Goal: Transaction & Acquisition: Purchase product/service

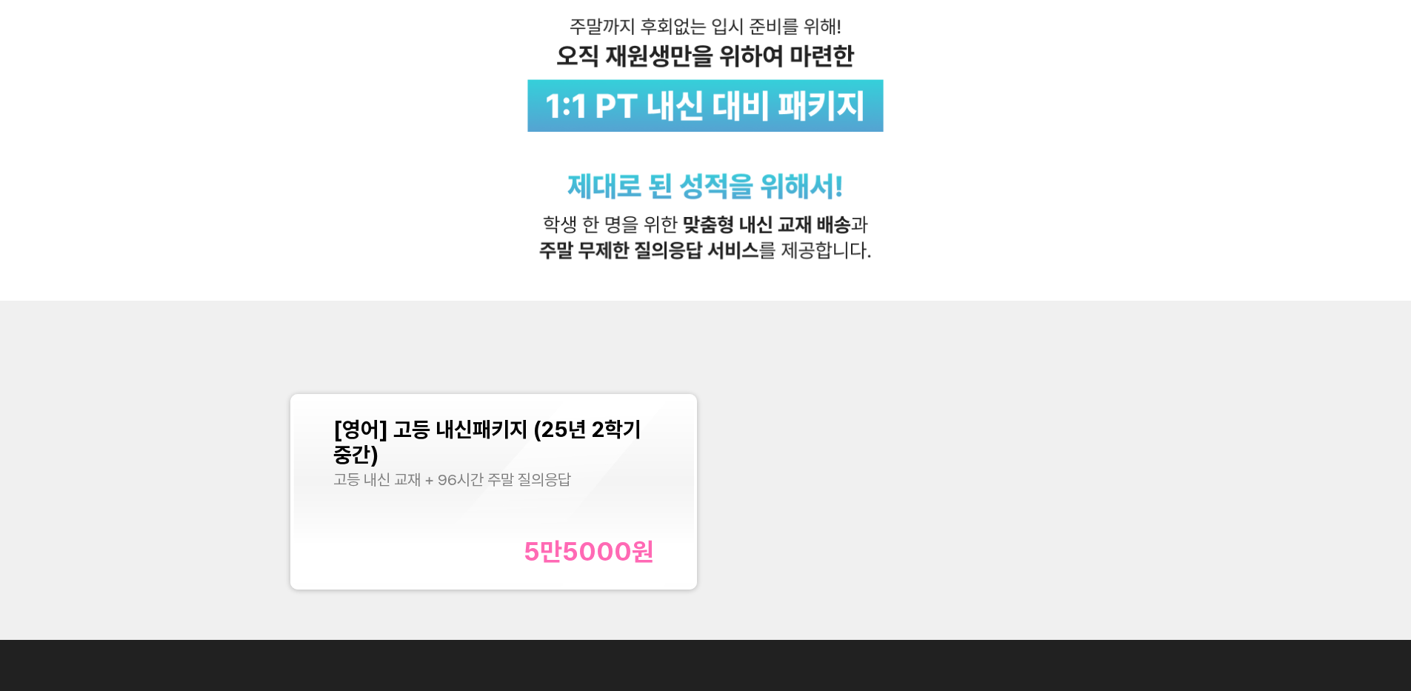
scroll to position [355, 0]
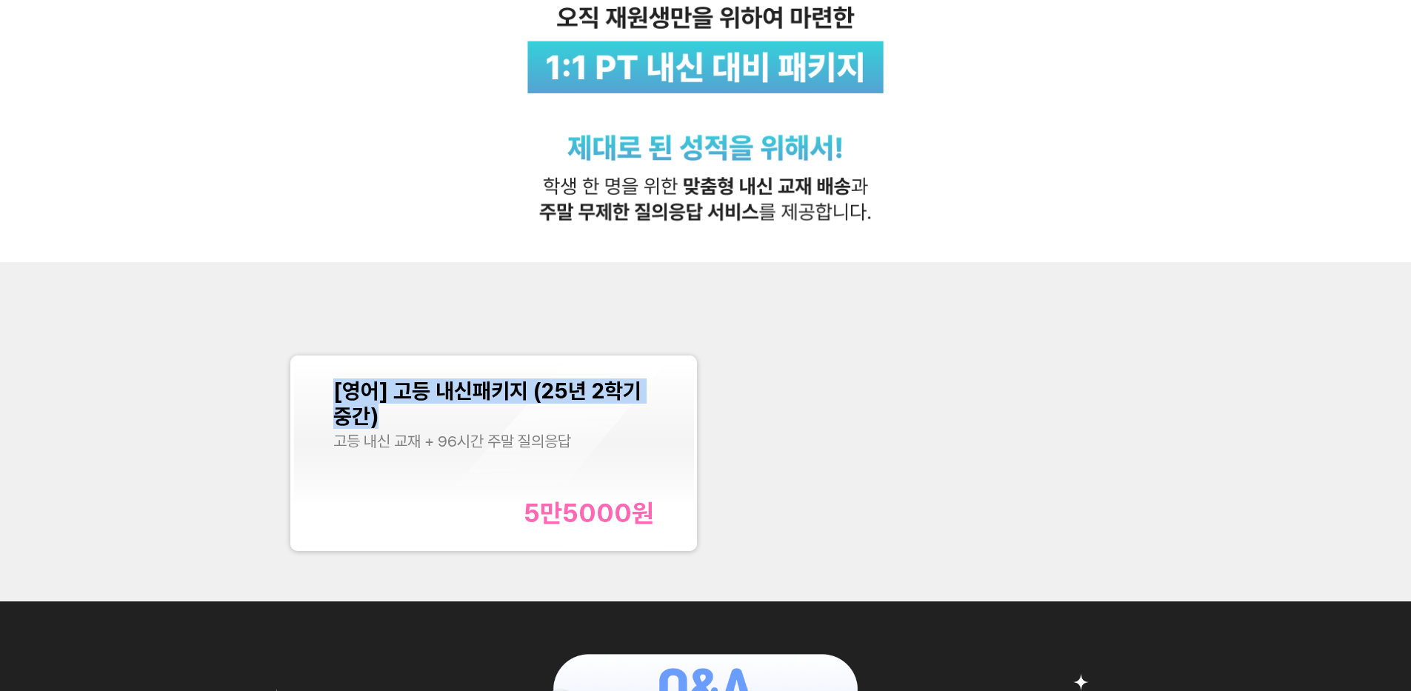
copy span "[영어] 고등 내신패키지 (25년 2학기 중간)"
drag, startPoint x: 329, startPoint y: 389, endPoint x: 386, endPoint y: 413, distance: 61.8
click at [386, 413] on div "[영어] 고등 내신패키지 (25년 2학기 중간) 고등 내신 교재 + 96시간 주말 질의응답 5만5000 원" at bounding box center [493, 454] width 401 height 190
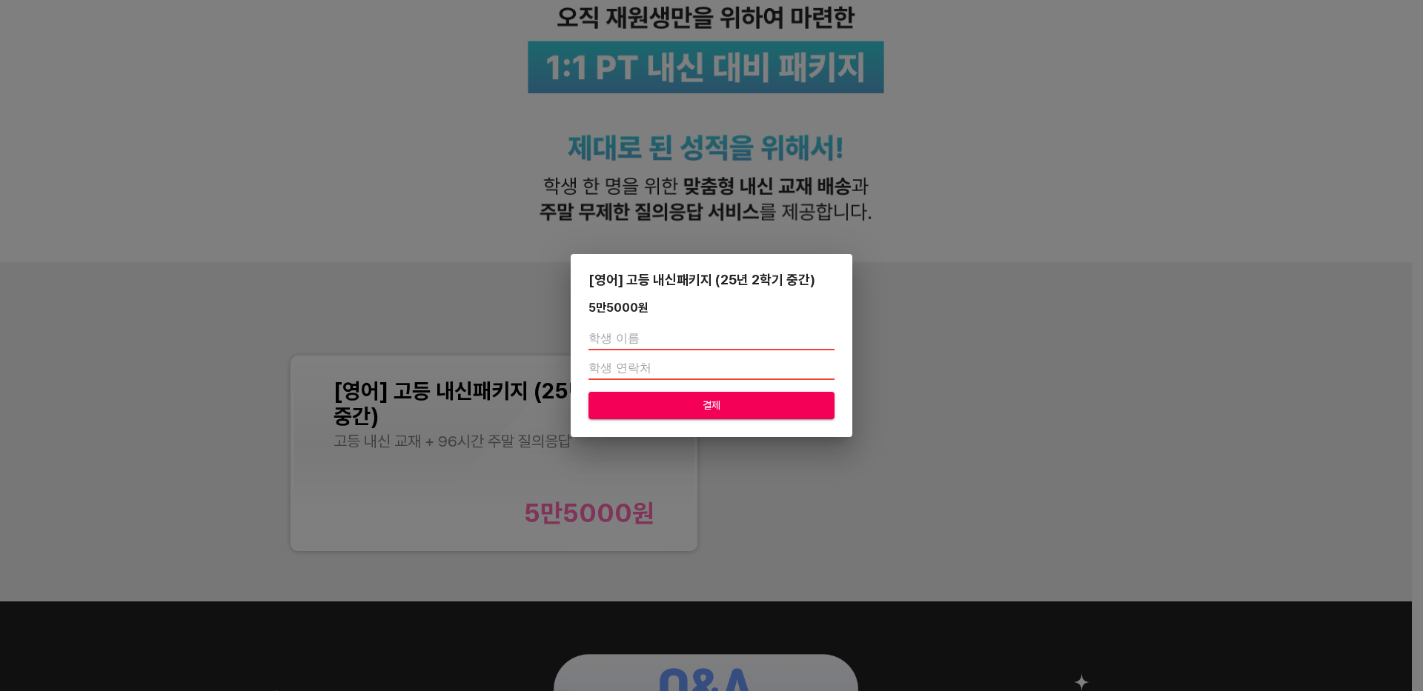
click at [980, 410] on div "[영어] 고등 내신패키지 (25년 2학기 중간) 5만5000 원 결제" at bounding box center [711, 345] width 1423 height 691
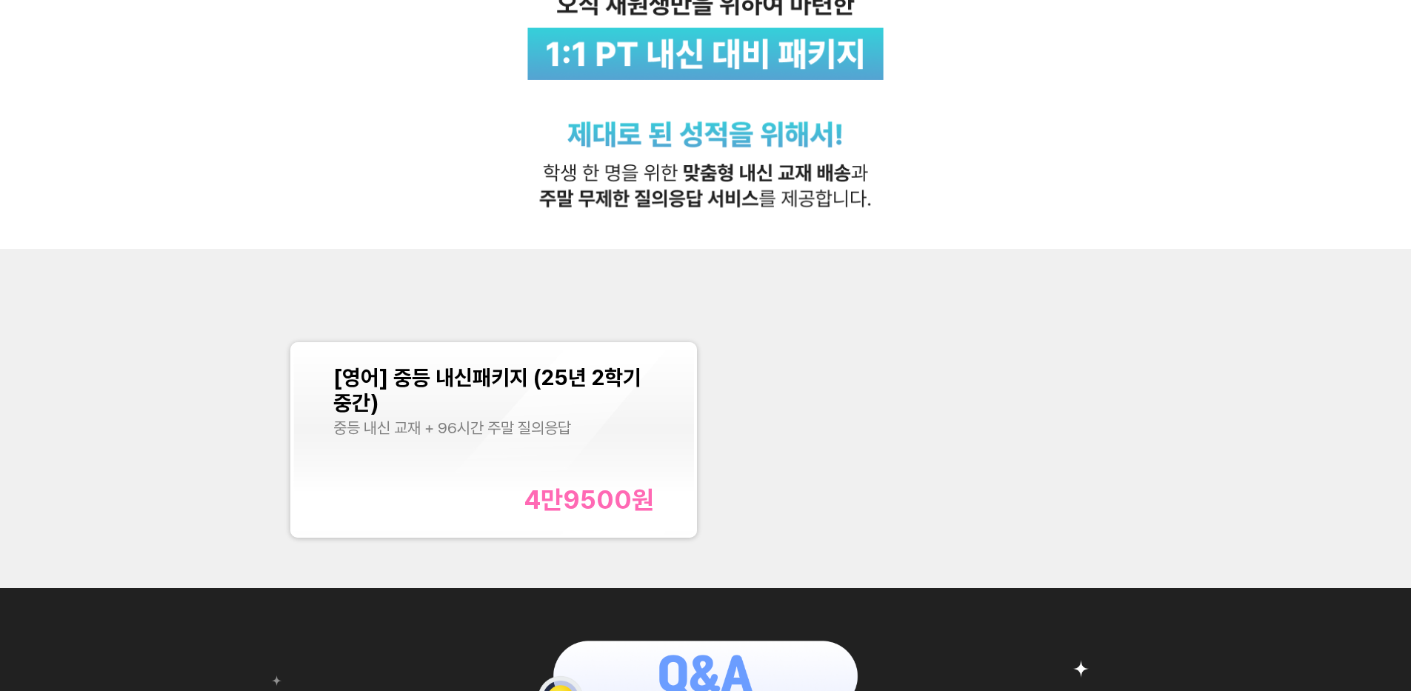
scroll to position [369, 0]
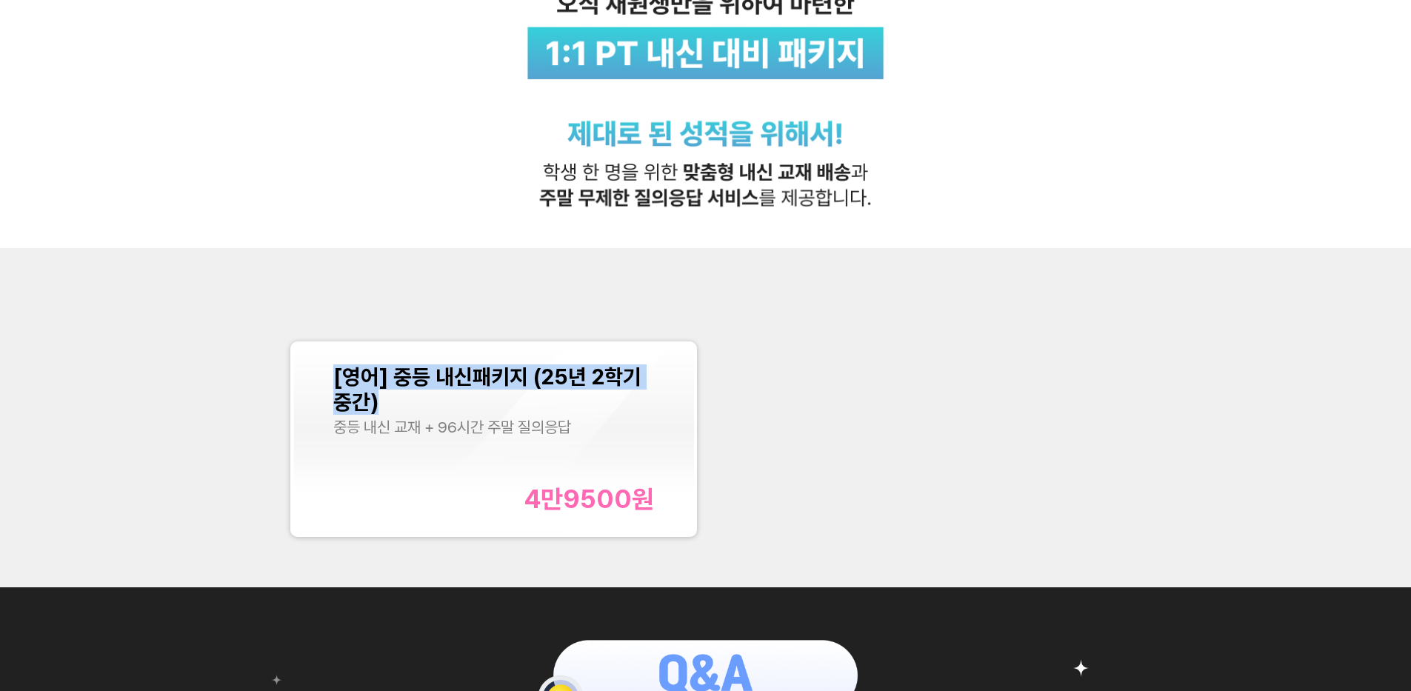
copy span "[영어] 중등 내신패키지 (25년 2학기 중간)"
drag, startPoint x: 322, startPoint y: 379, endPoint x: 375, endPoint y: 398, distance: 55.8
click at [375, 398] on div "[영어] 중등 내신패키지 (25년 2학기 중간) 중등 내신 교재 + 96시간 주말 질의응답 4만9500 원" at bounding box center [493, 440] width 401 height 190
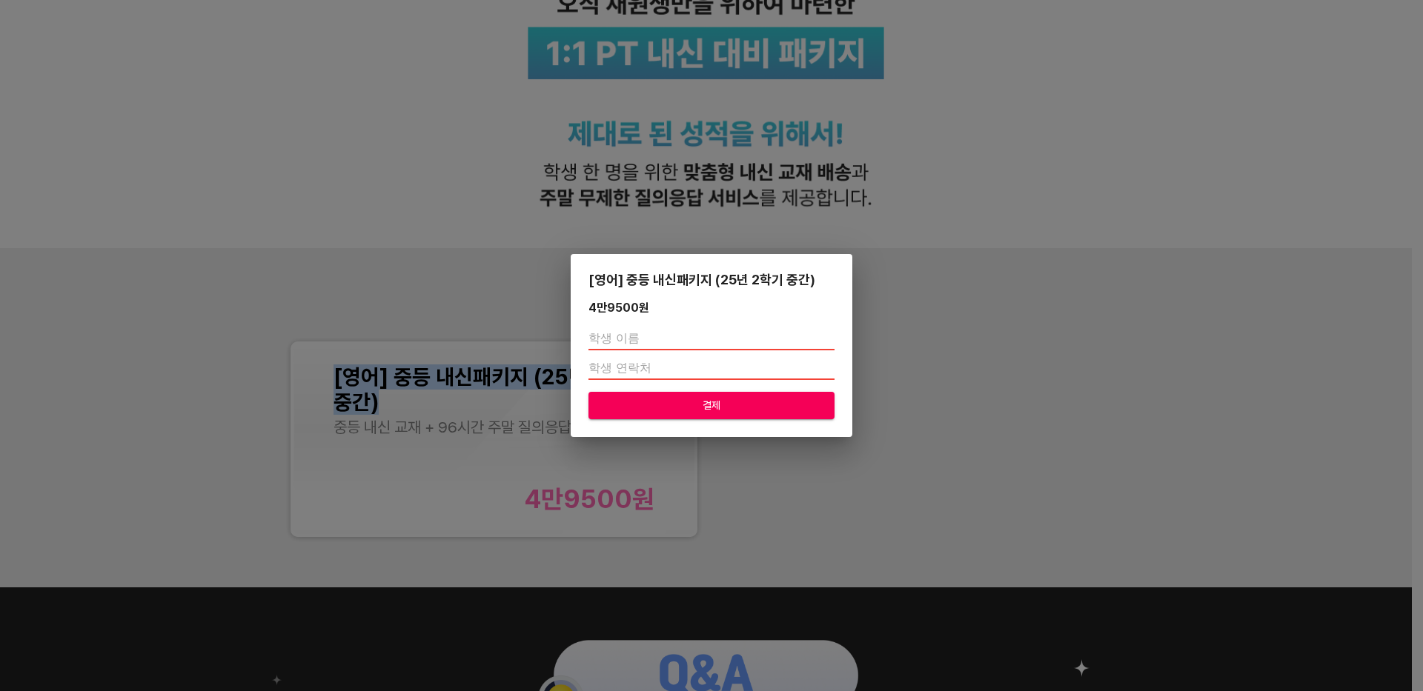
click at [765, 416] on button "결제" at bounding box center [711, 405] width 246 height 27
click at [1120, 86] on div "[영어] 중등 내신패키지 (25년 2학기 중간) 4만9500 원 결제" at bounding box center [711, 345] width 1423 height 691
